Goal: Communication & Community: Answer question/provide support

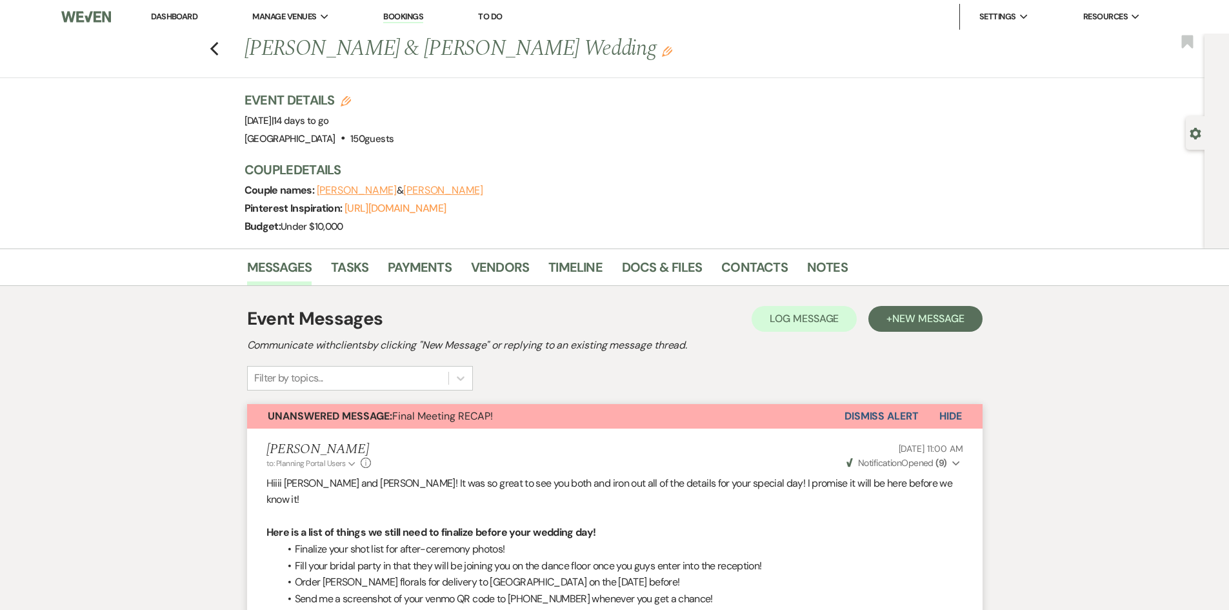
click at [154, 13] on link "Dashboard" at bounding box center [174, 16] width 46 height 11
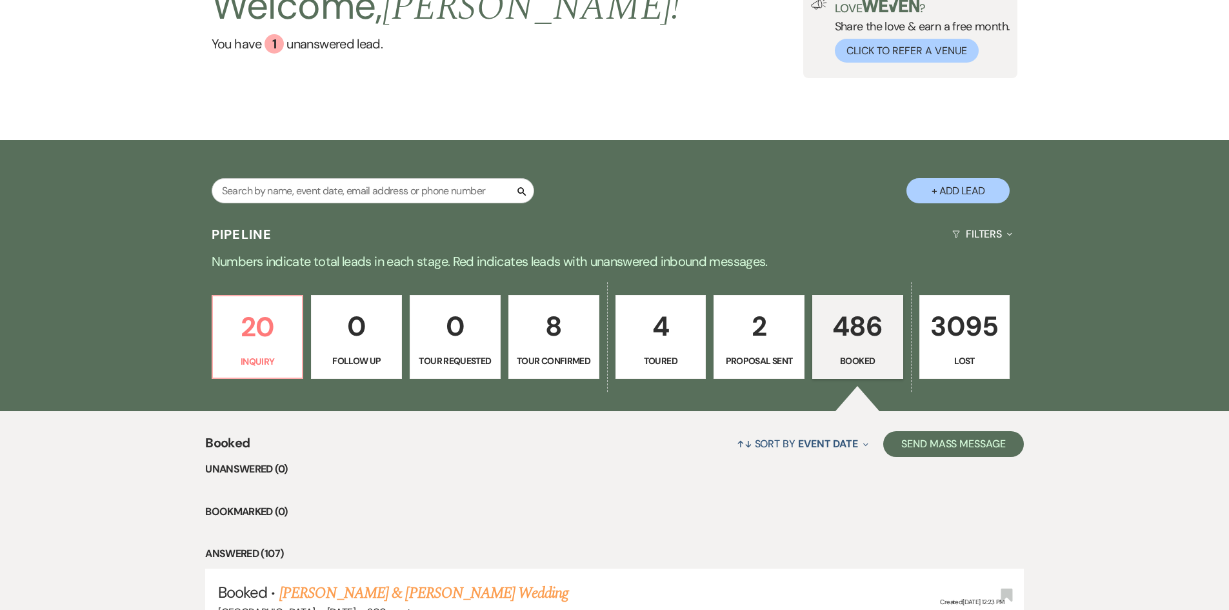
scroll to position [65, 0]
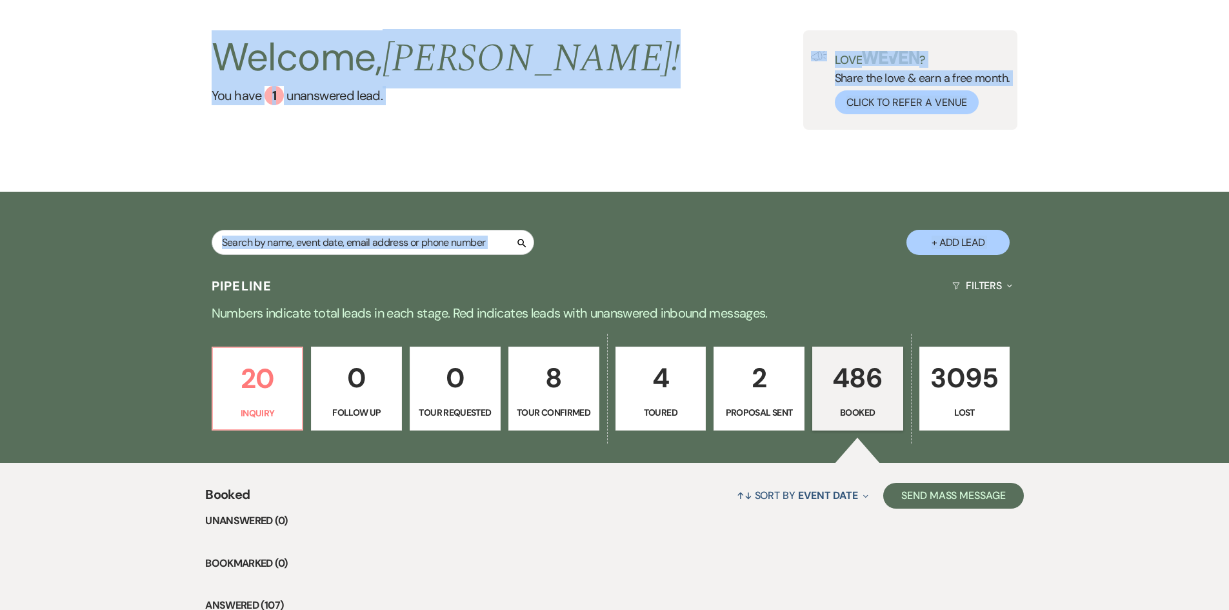
drag, startPoint x: 245, startPoint y: 79, endPoint x: 114, endPoint y: 282, distance: 241.6
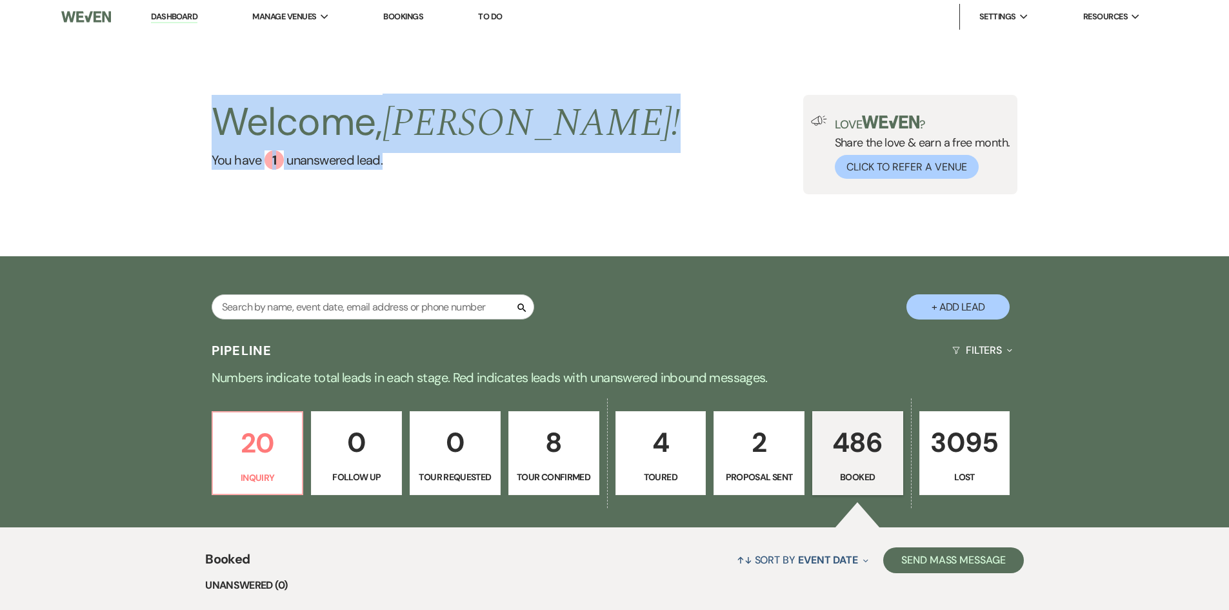
drag, startPoint x: 188, startPoint y: 76, endPoint x: 414, endPoint y: 210, distance: 262.7
click at [414, 210] on div "Welcome, Holly ! You have 1 unanswered lead . Love ? Share the love & earn a fr…" at bounding box center [614, 145] width 1229 height 223
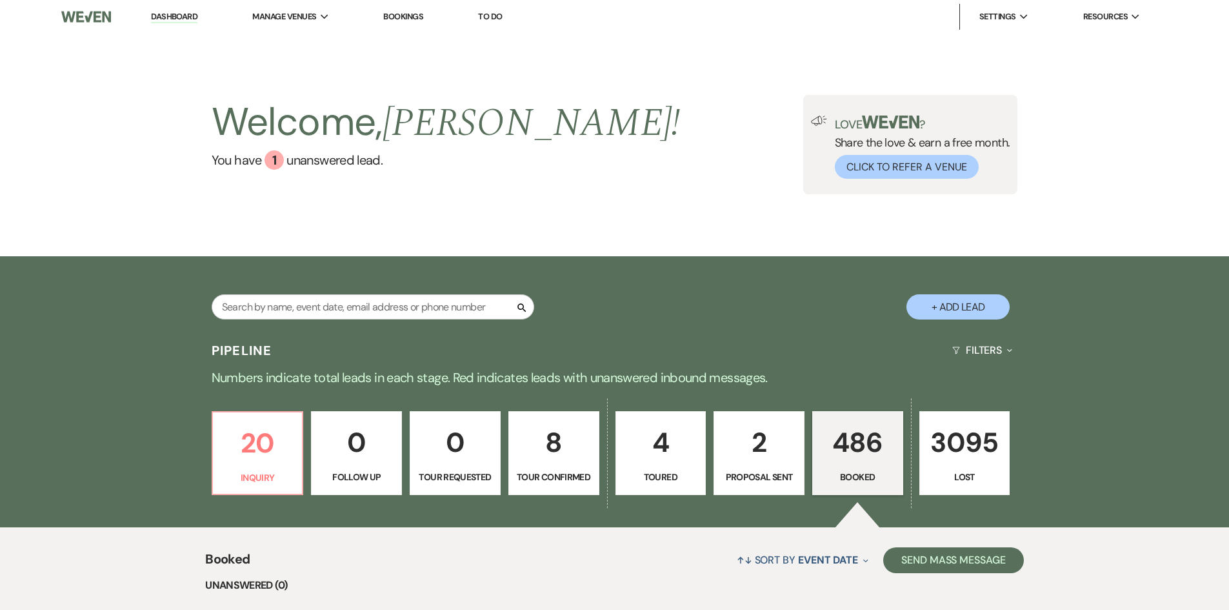
click at [101, 108] on div "Welcome, Holly ! You have 1 unanswered lead . Love ? Share the love & earn a fr…" at bounding box center [614, 145] width 1229 height 223
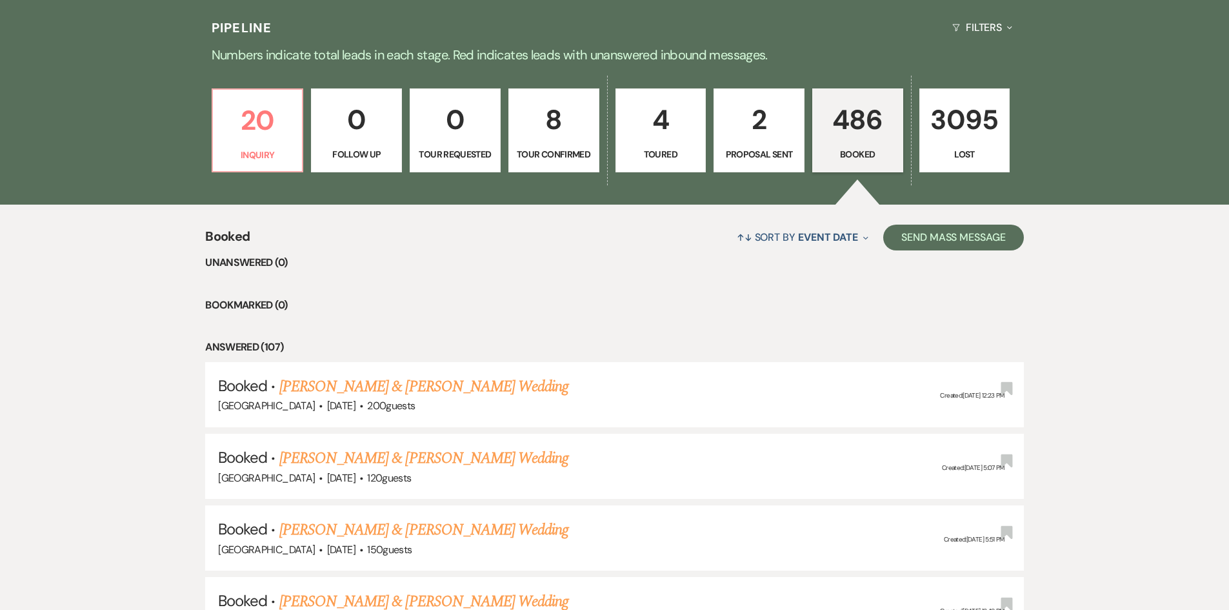
scroll to position [258, 0]
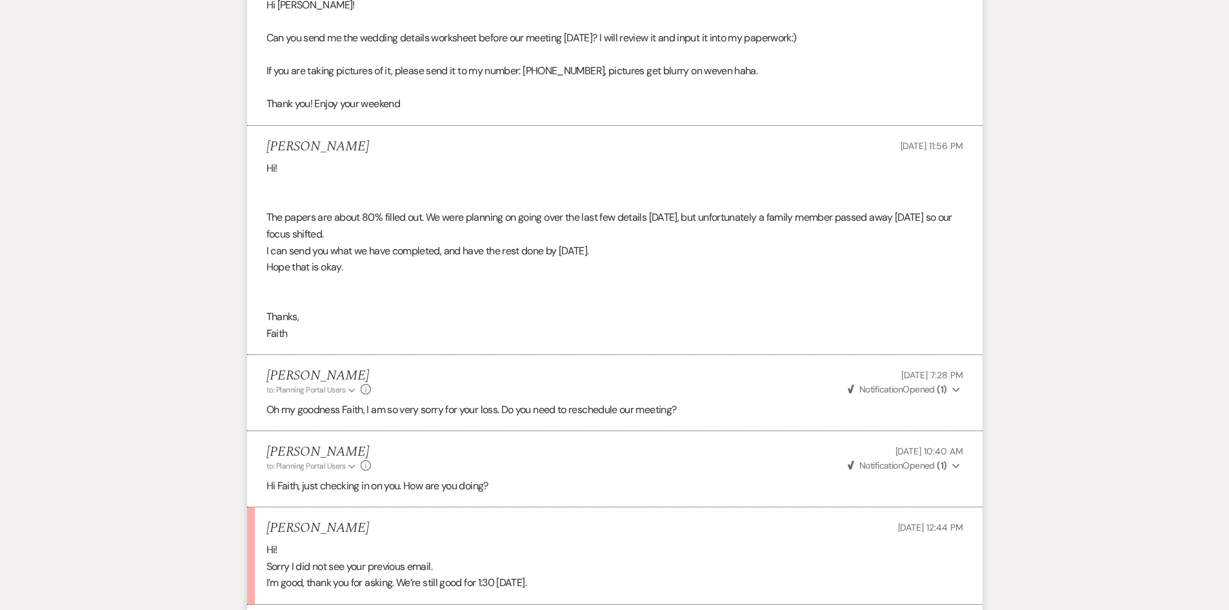
scroll to position [2520, 0]
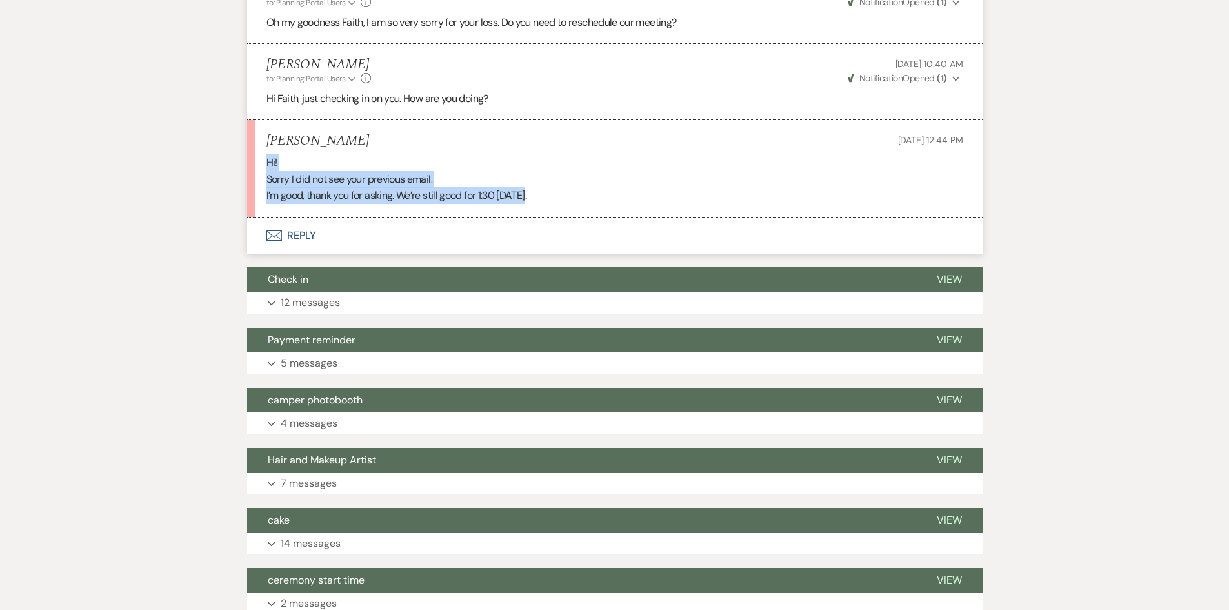
drag, startPoint x: 256, startPoint y: 154, endPoint x: 559, endPoint y: 194, distance: 306.0
click at [559, 194] on li "Faith Croop Sep 22, 2025, 12:44 PM Hi! Sorry I did not see your previous email.…" at bounding box center [615, 168] width 736 height 97
click at [559, 194] on div "Hi! Sorry I did not see your previous email. I’m good, thank you for asking. We…" at bounding box center [615, 179] width 697 height 50
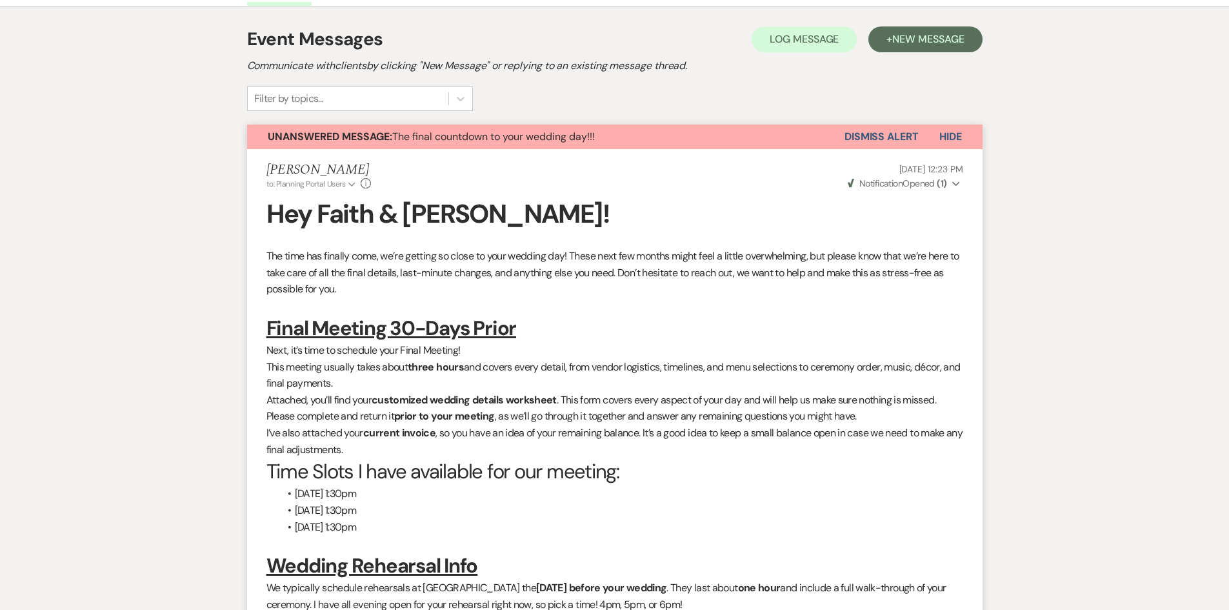
scroll to position [0, 0]
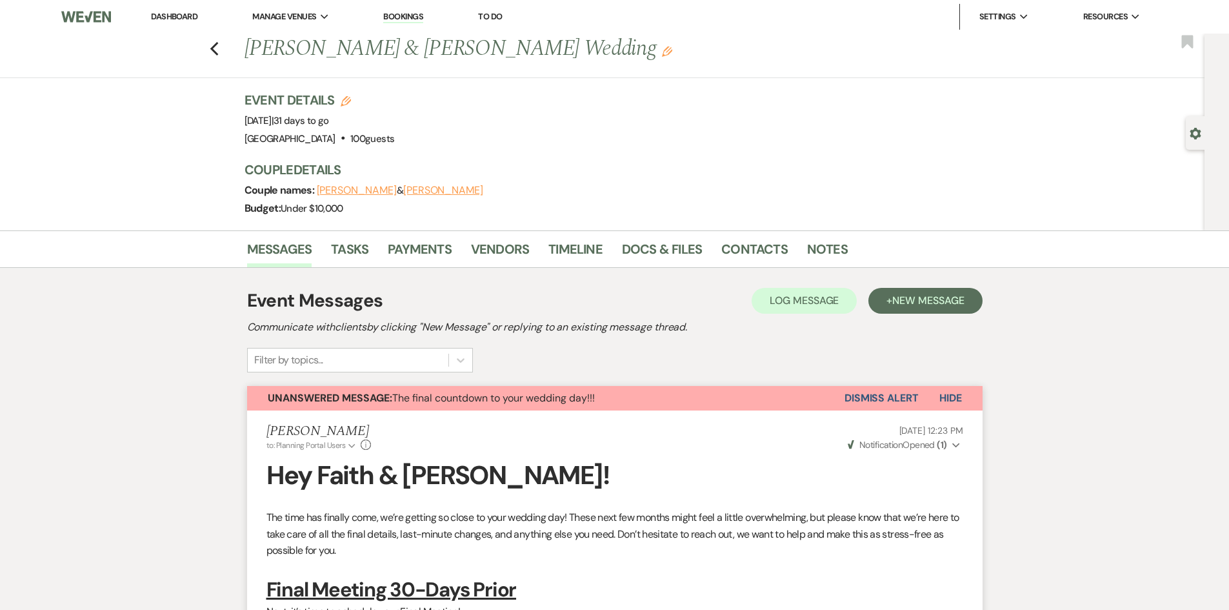
click at [898, 401] on button "Dismiss Alert" at bounding box center [882, 398] width 74 height 25
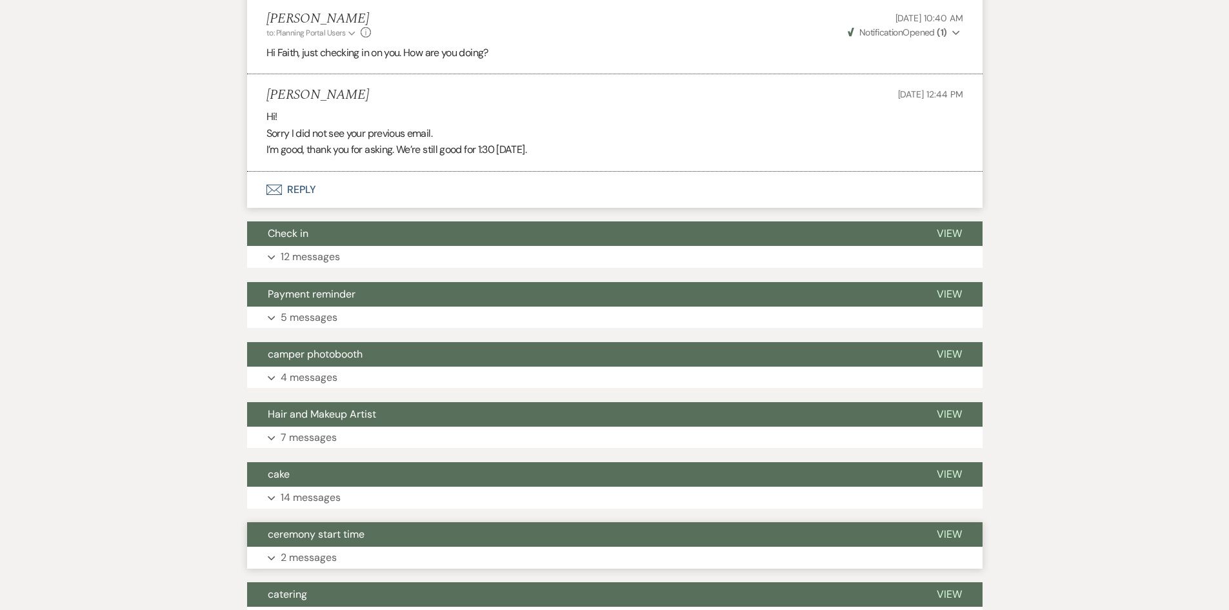
scroll to position [2646, 0]
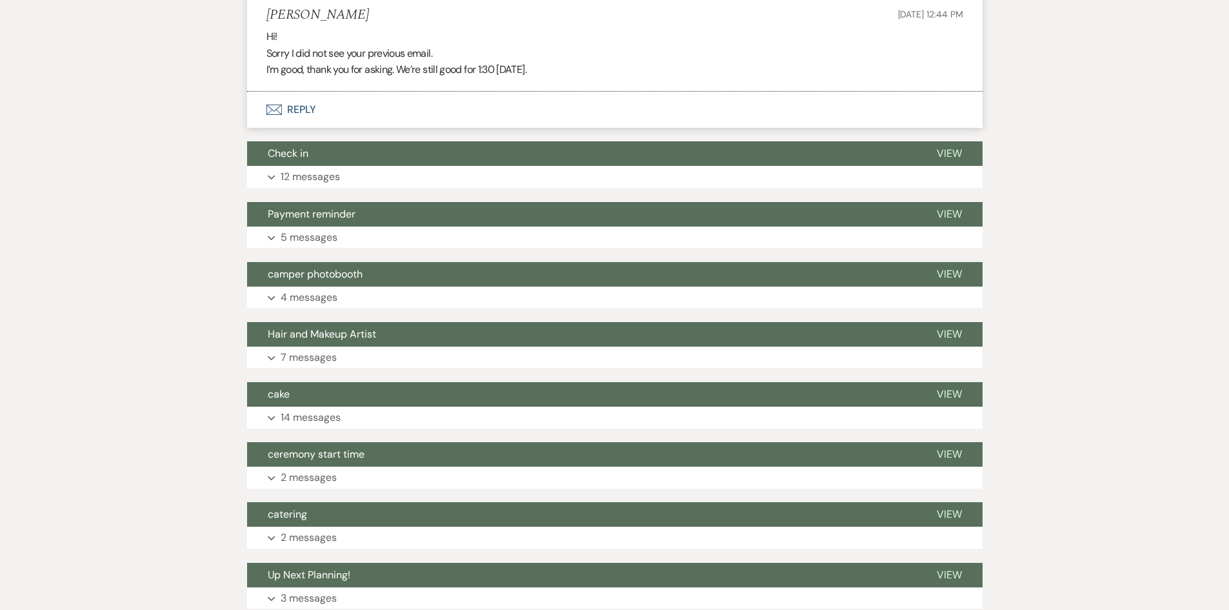
click at [315, 110] on button "Envelope Reply" at bounding box center [615, 110] width 736 height 36
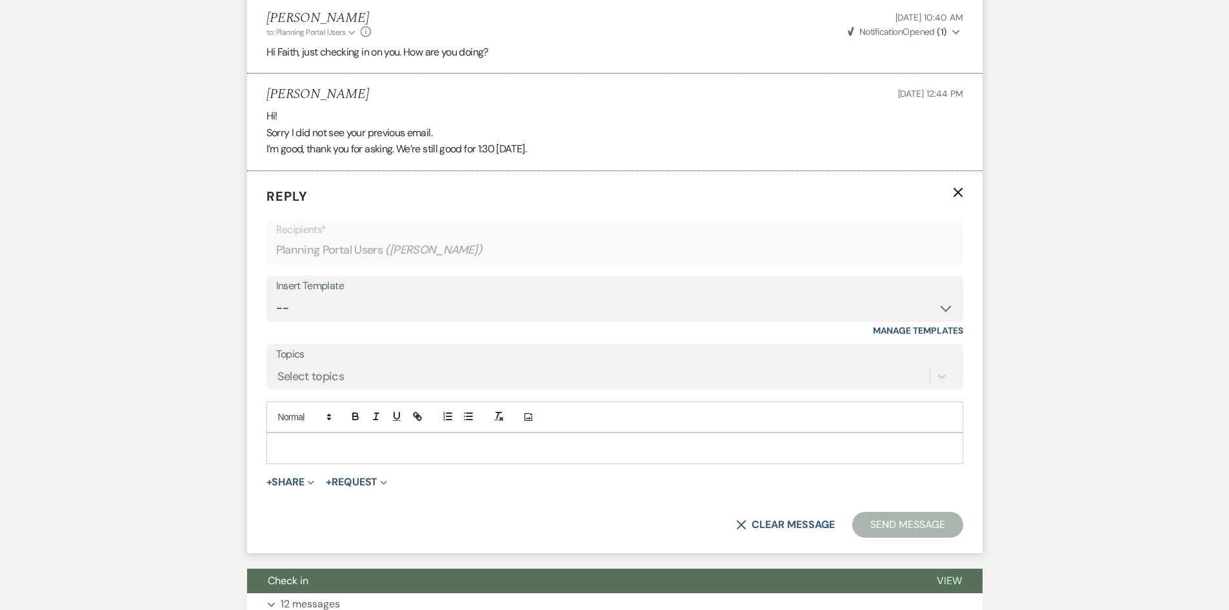
scroll to position [2566, 0]
click at [367, 456] on div at bounding box center [615, 449] width 696 height 30
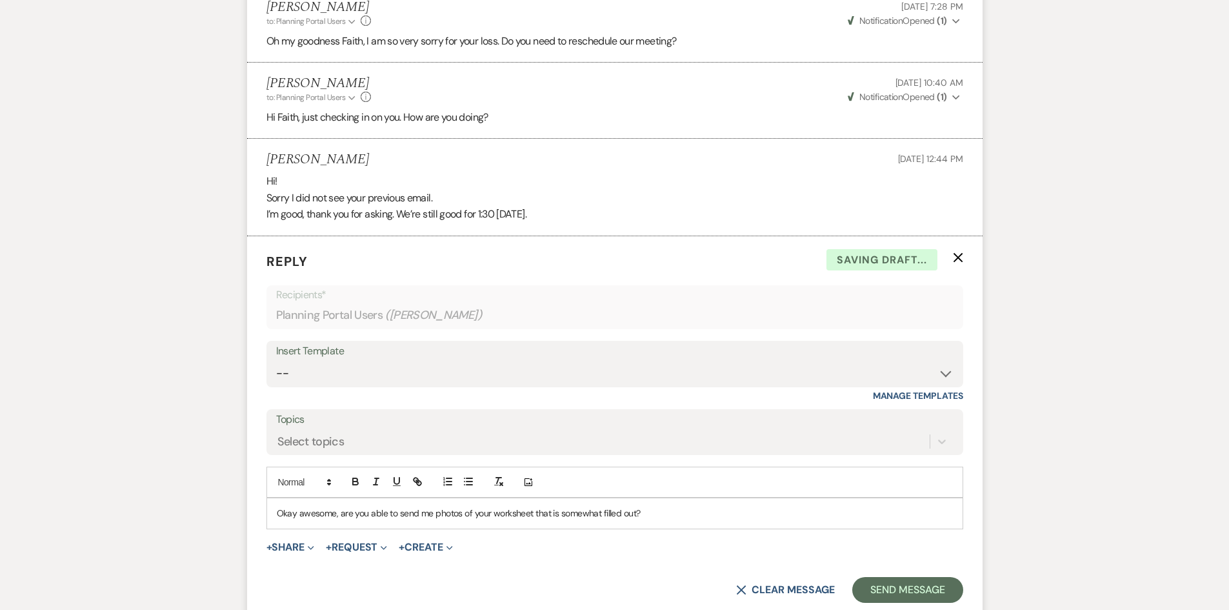
scroll to position [2630, 0]
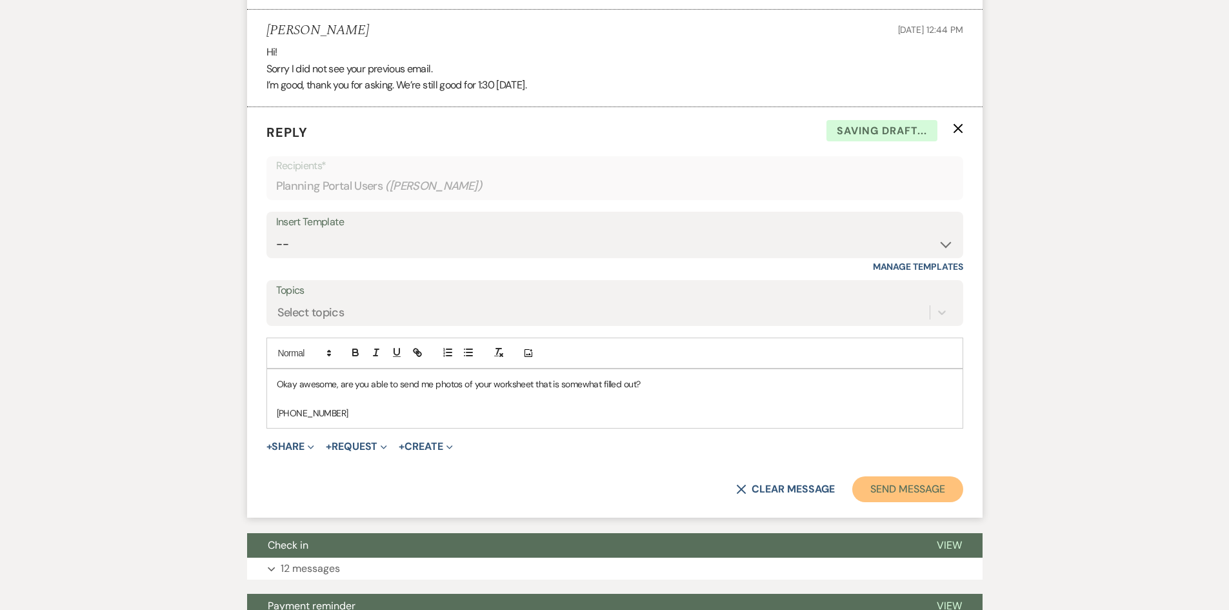
click at [921, 490] on button "Send Message" at bounding box center [907, 489] width 110 height 26
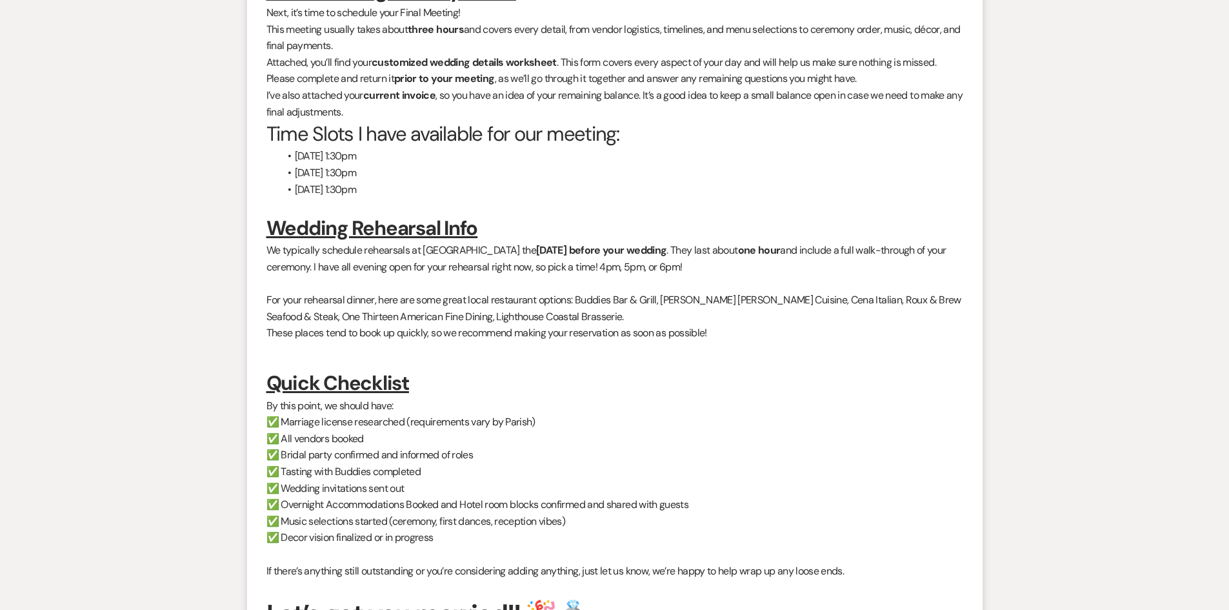
scroll to position [823, 0]
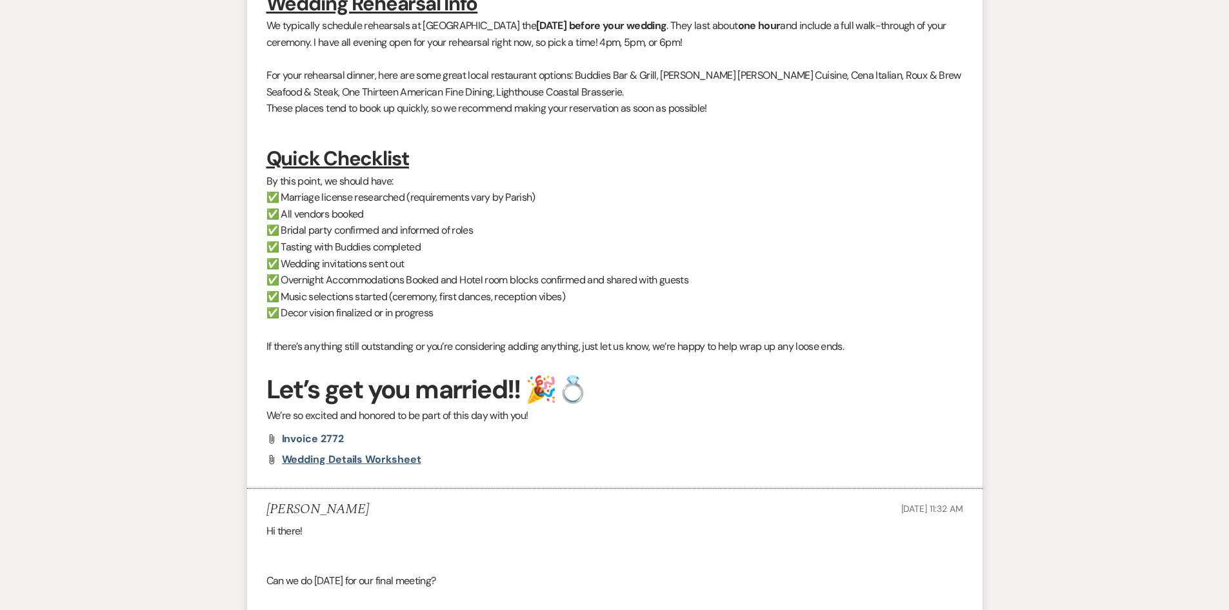
click at [396, 455] on span "wedding details worksheet" at bounding box center [351, 459] width 139 height 14
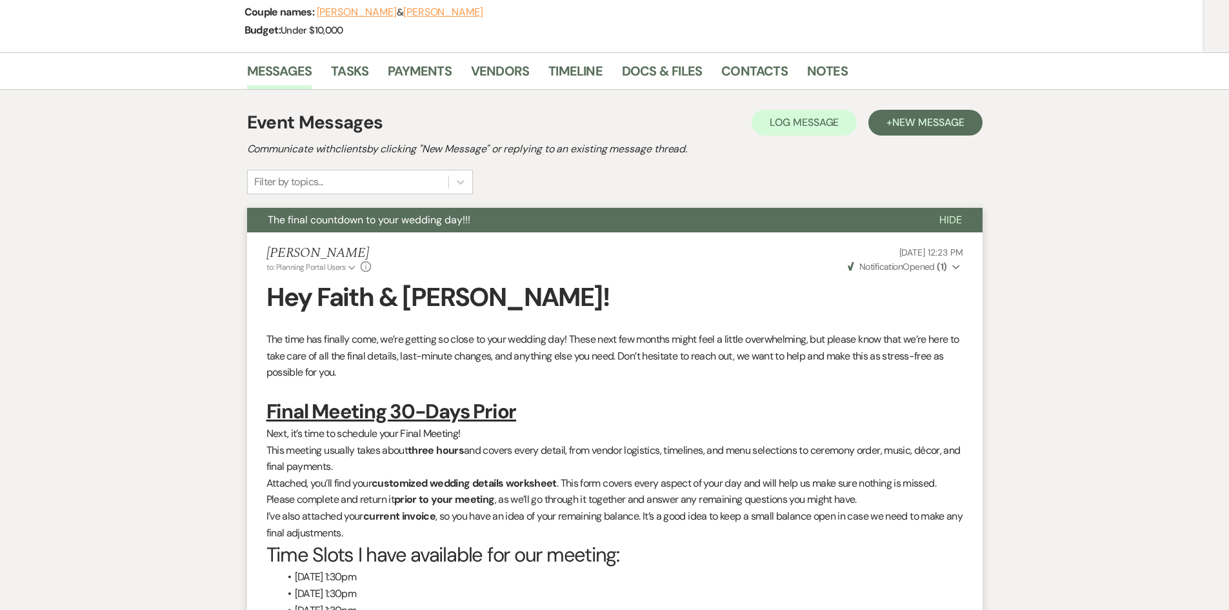
scroll to position [0, 0]
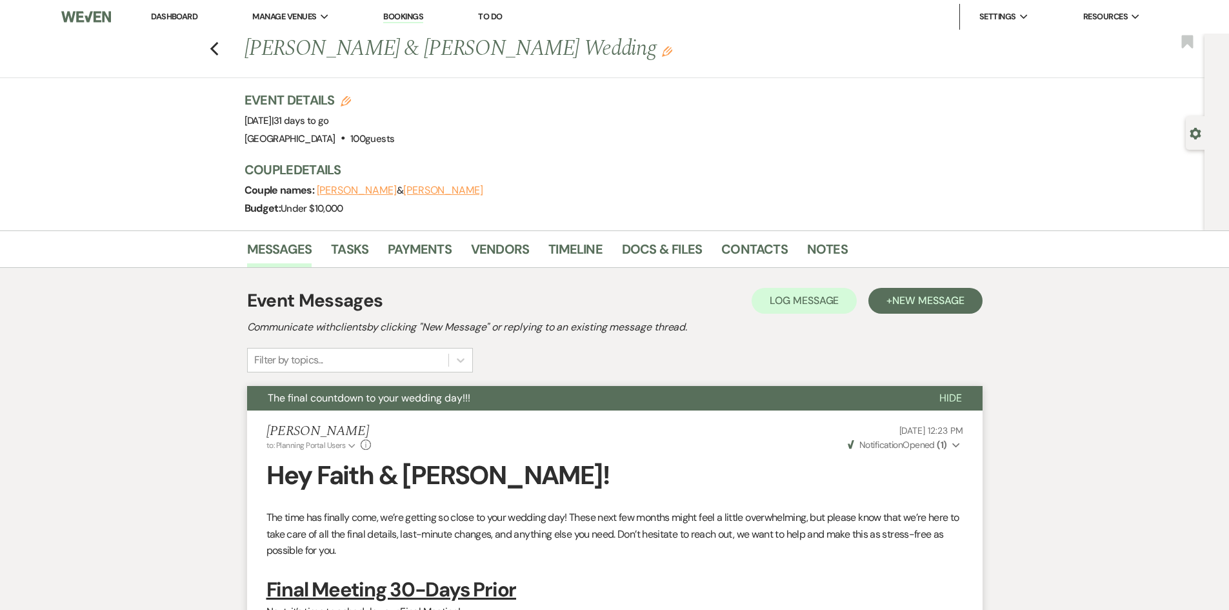
click at [186, 15] on link "Dashboard" at bounding box center [174, 16] width 46 height 11
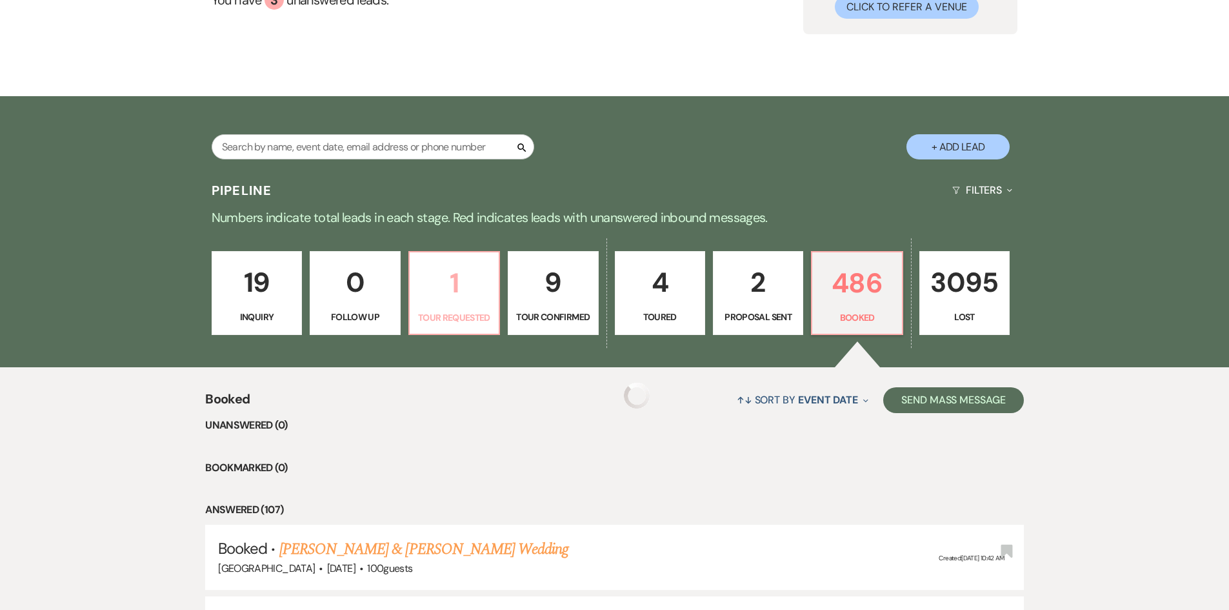
scroll to position [258, 0]
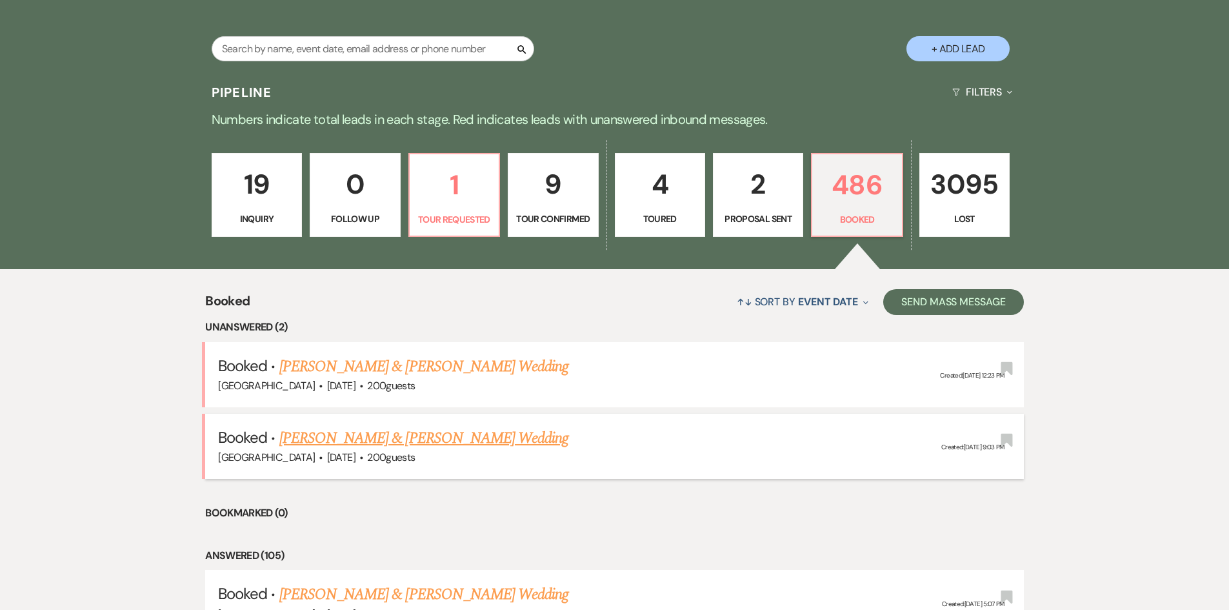
click at [381, 441] on link "[PERSON_NAME] & [PERSON_NAME] Wedding" at bounding box center [423, 438] width 289 height 23
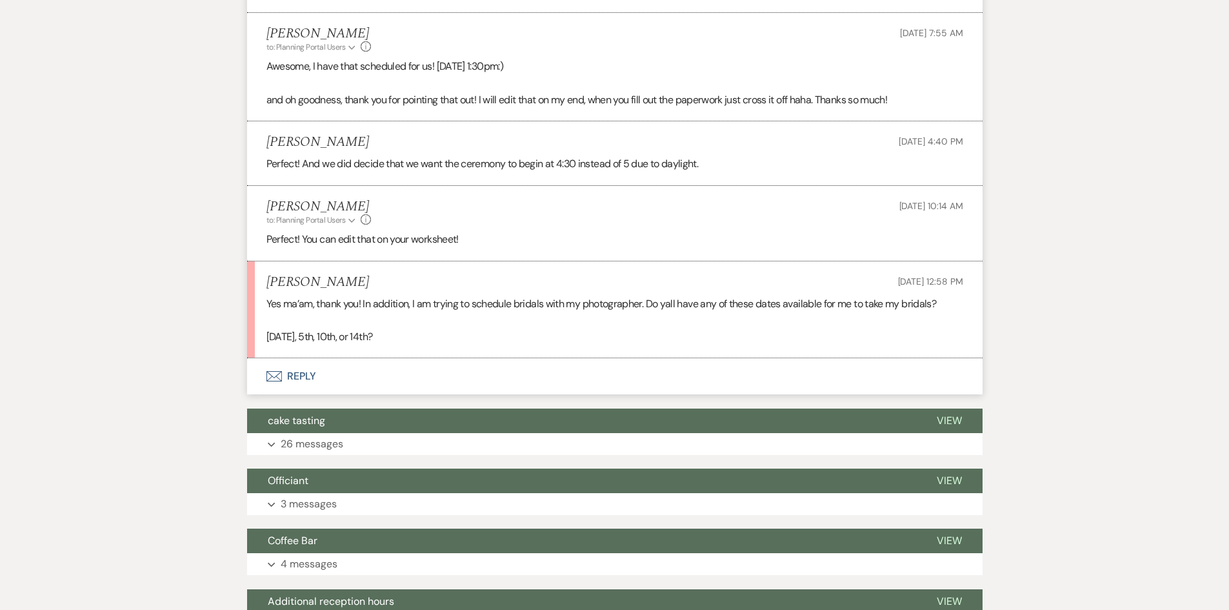
scroll to position [1355, 0]
